Goal: Check status: Check status

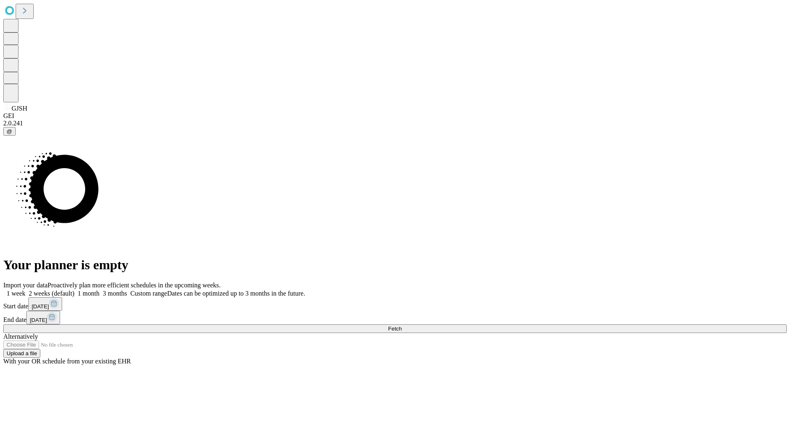
click at [401, 326] on span "Fetch" at bounding box center [395, 329] width 14 height 6
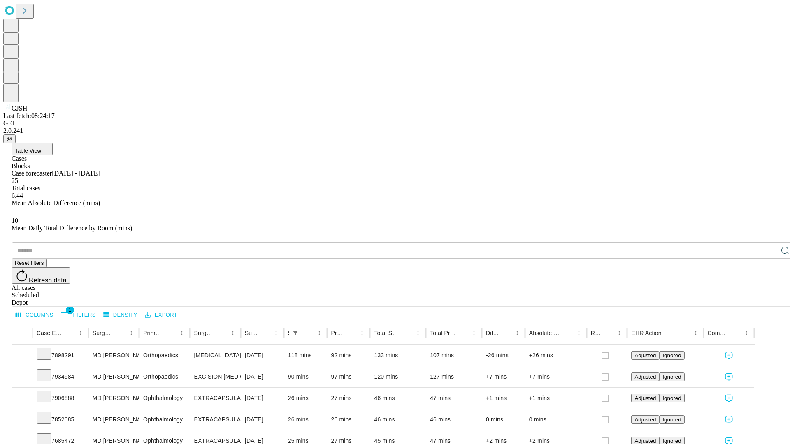
click at [737, 292] on div "Scheduled" at bounding box center [403, 295] width 783 height 7
